Goal: Obtain resource: Obtain resource

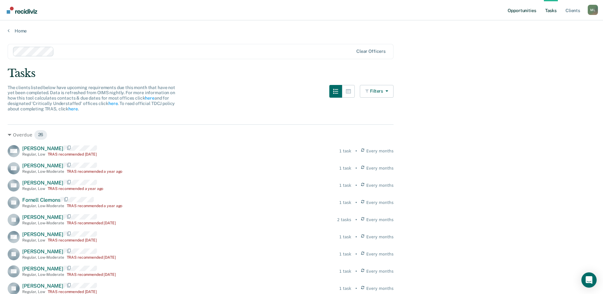
click at [533, 10] on link "Opportunities" at bounding box center [521, 10] width 31 height 20
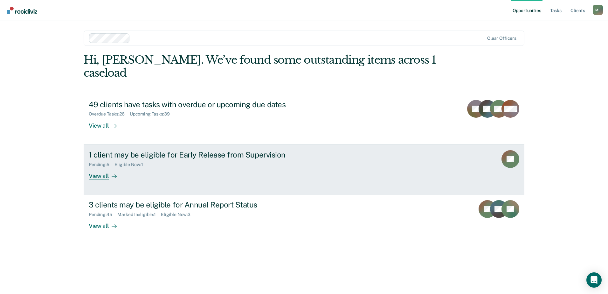
click at [187, 150] on div "1 client may be eligible for Early Release from Supervision" at bounding box center [200, 154] width 223 height 9
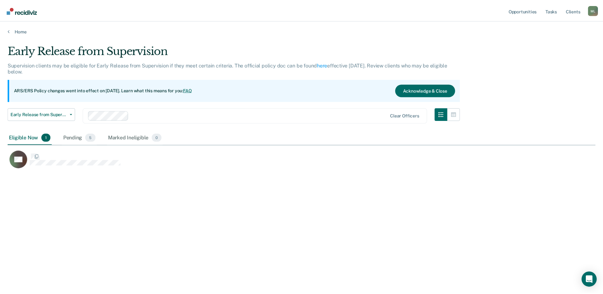
scroll to position [197, 588]
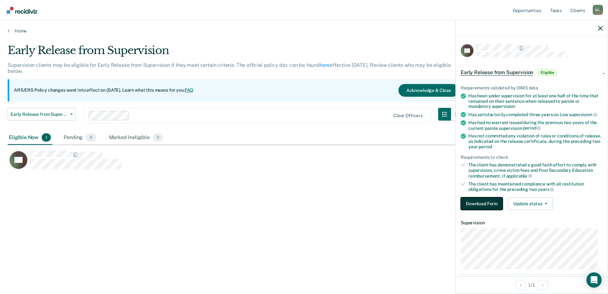
click at [474, 203] on button "Download Form" at bounding box center [481, 203] width 42 height 13
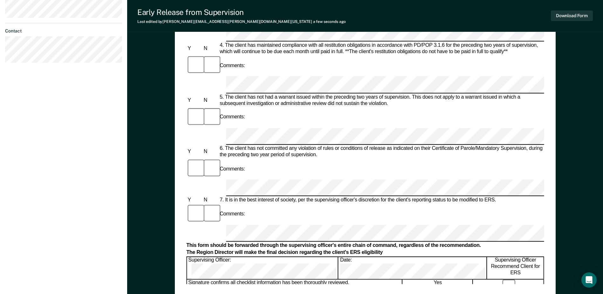
scroll to position [254, 0]
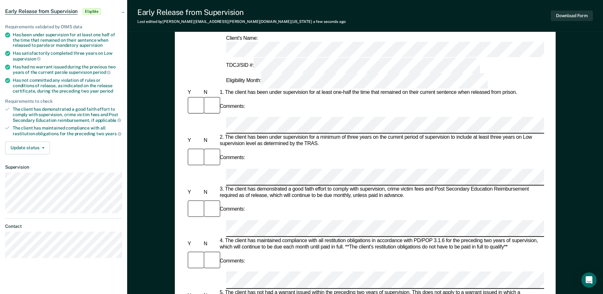
scroll to position [0, 0]
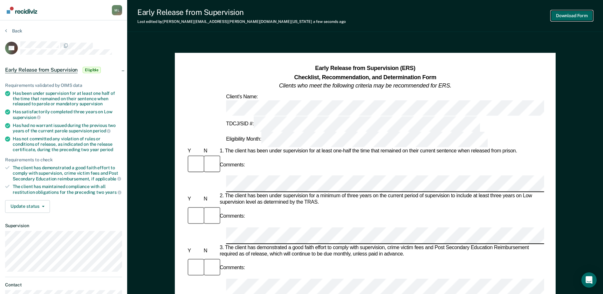
click at [564, 12] on button "Download Form" at bounding box center [572, 15] width 42 height 10
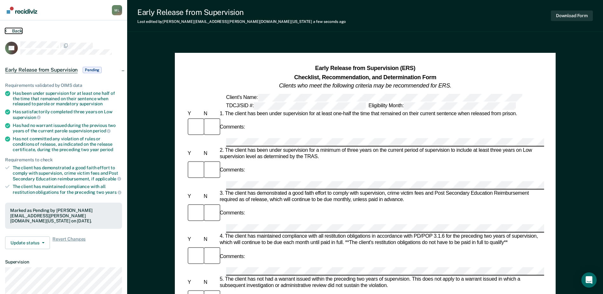
click at [12, 31] on button "Back" at bounding box center [13, 31] width 17 height 6
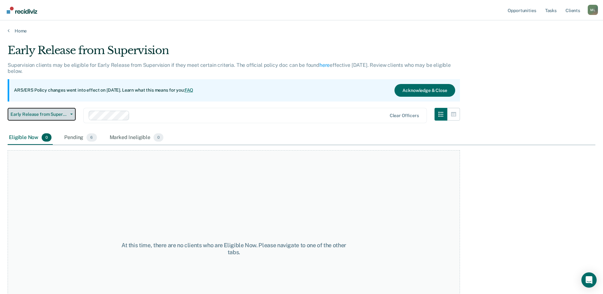
click at [49, 115] on span "Early Release from Supervision" at bounding box center [38, 114] width 57 height 5
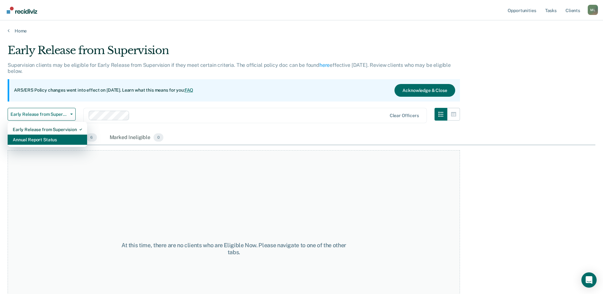
click at [42, 135] on div "Annual Report Status" at bounding box center [47, 139] width 69 height 10
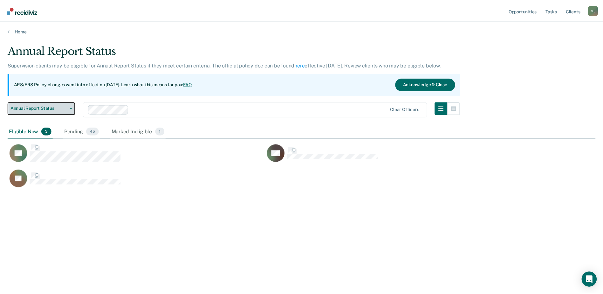
scroll to position [197, 588]
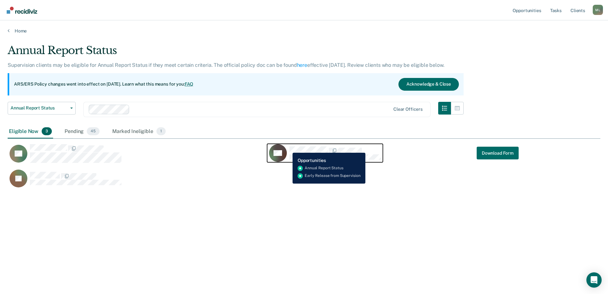
click at [288, 147] on div "RG" at bounding box center [325, 153] width 112 height 18
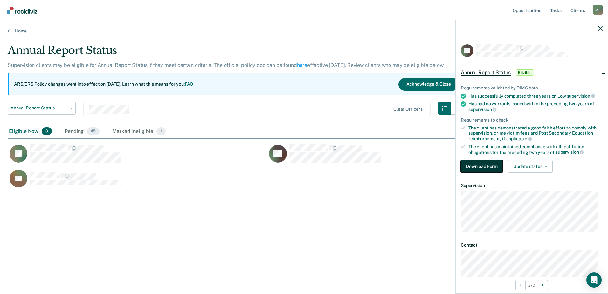
click at [479, 167] on button "Download Form" at bounding box center [481, 166] width 42 height 13
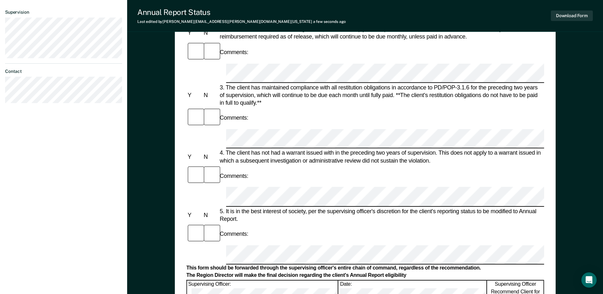
scroll to position [191, 0]
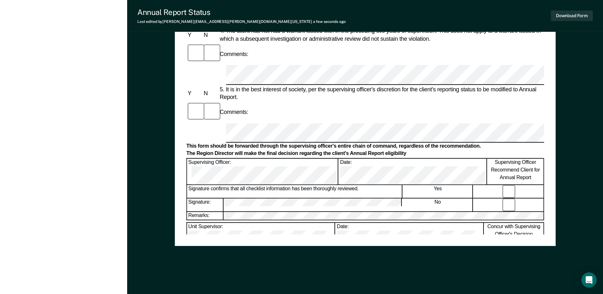
scroll to position [305, 0]
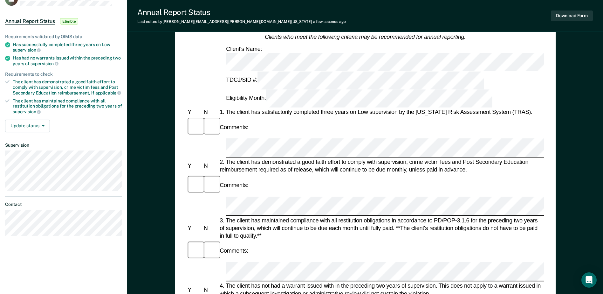
scroll to position [0, 0]
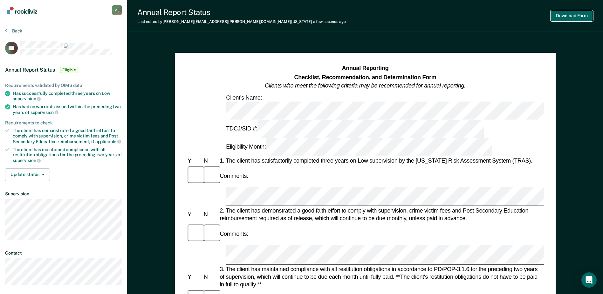
click at [575, 19] on button "Download Form" at bounding box center [572, 15] width 42 height 10
